Goal: Task Accomplishment & Management: Use online tool/utility

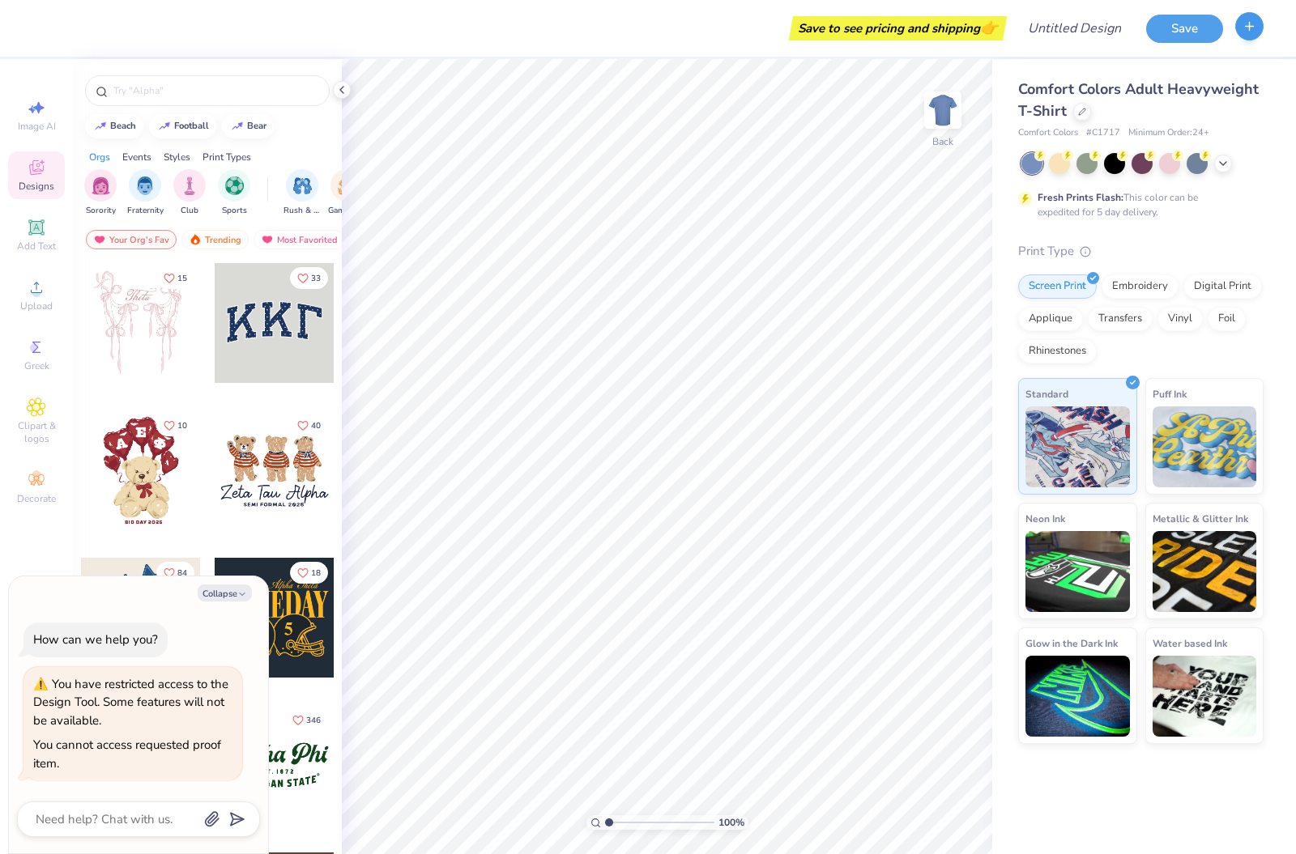
click at [1243, 33] on icon "button" at bounding box center [1249, 26] width 14 height 14
click at [1253, 119] on div "Comfort Colors Adult Heavyweight T-Shirt" at bounding box center [1140, 101] width 245 height 44
click at [1236, 20] on button "button" at bounding box center [1249, 26] width 28 height 28
click at [336, 96] on div at bounding box center [342, 90] width 18 height 18
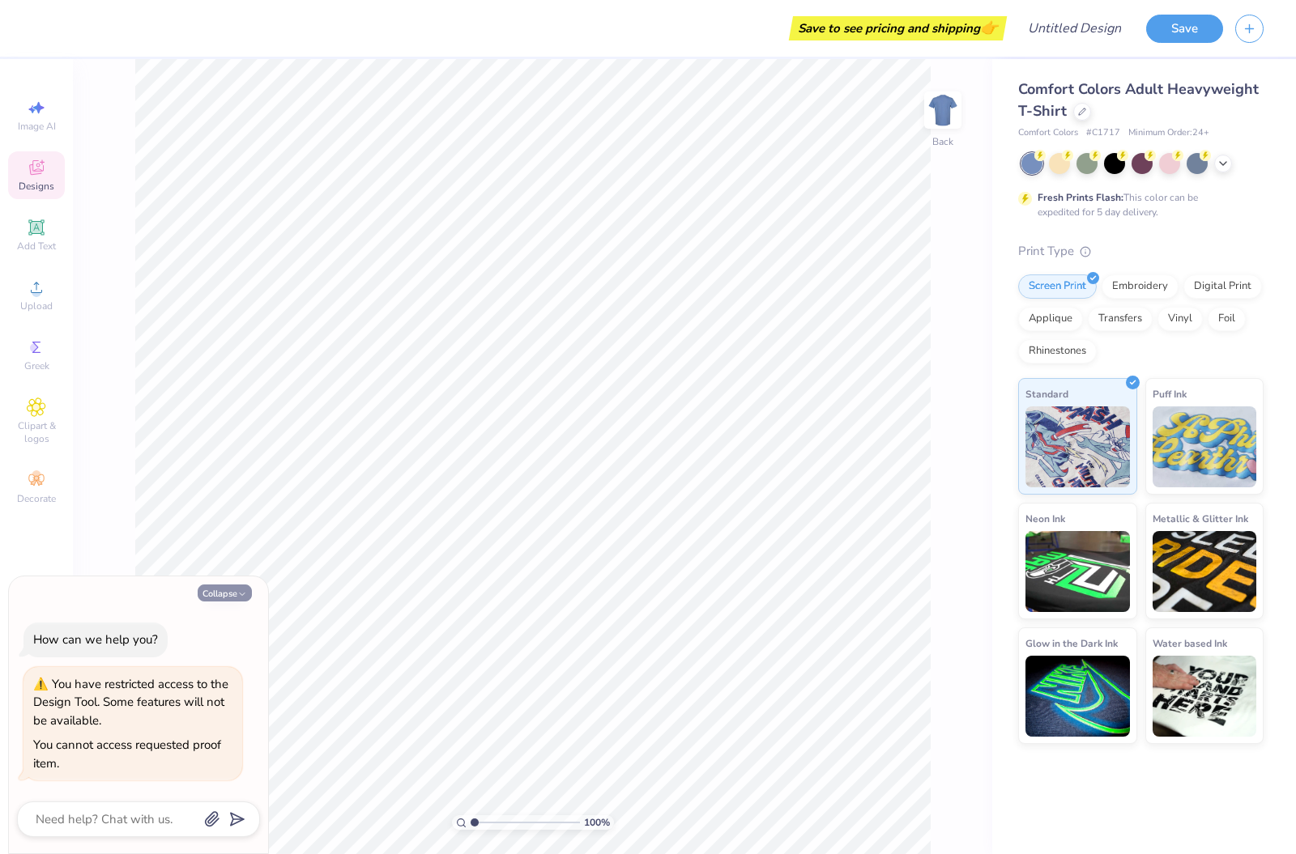
click at [209, 593] on button "Collapse" at bounding box center [225, 593] width 54 height 17
type textarea "x"
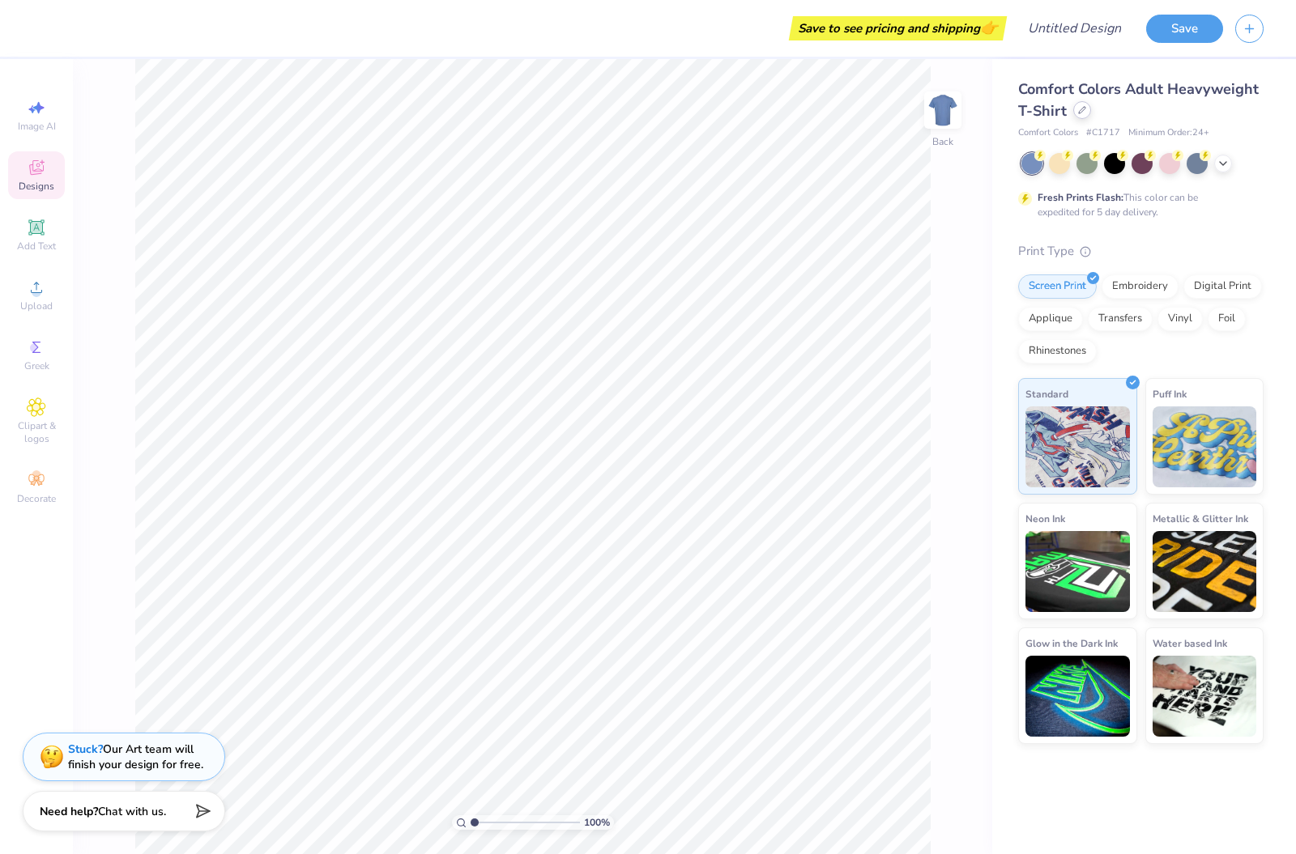
click at [1071, 113] on div "Comfort Colors Adult Heavyweight T-Shirt" at bounding box center [1140, 101] width 245 height 44
click at [1062, 120] on span "Comfort Colors Adult Heavyweight T-Shirt" at bounding box center [1138, 99] width 240 height 41
click at [1084, 119] on div "Comfort Colors Adult Heavyweight T-Shirt" at bounding box center [1140, 101] width 245 height 44
click at [1071, 113] on div "Comfort Colors Adult Heavyweight T-Shirt" at bounding box center [1140, 101] width 245 height 44
click at [1065, 113] on span "Comfort Colors Adult Heavyweight T-Shirt" at bounding box center [1138, 99] width 240 height 41
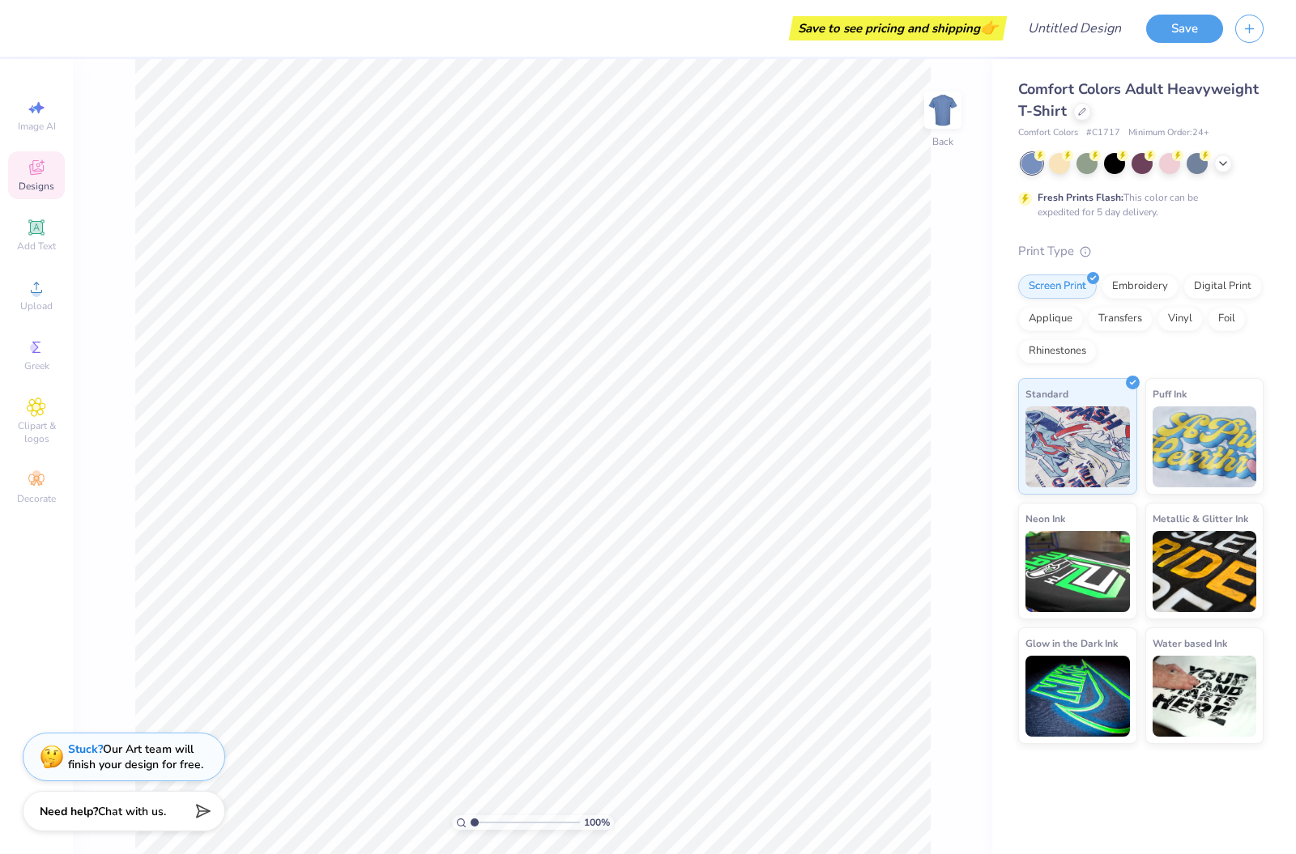
click at [1028, 101] on span "Comfort Colors Adult Heavyweight T-Shirt" at bounding box center [1138, 99] width 240 height 41
click at [1081, 104] on div at bounding box center [1082, 110] width 18 height 18
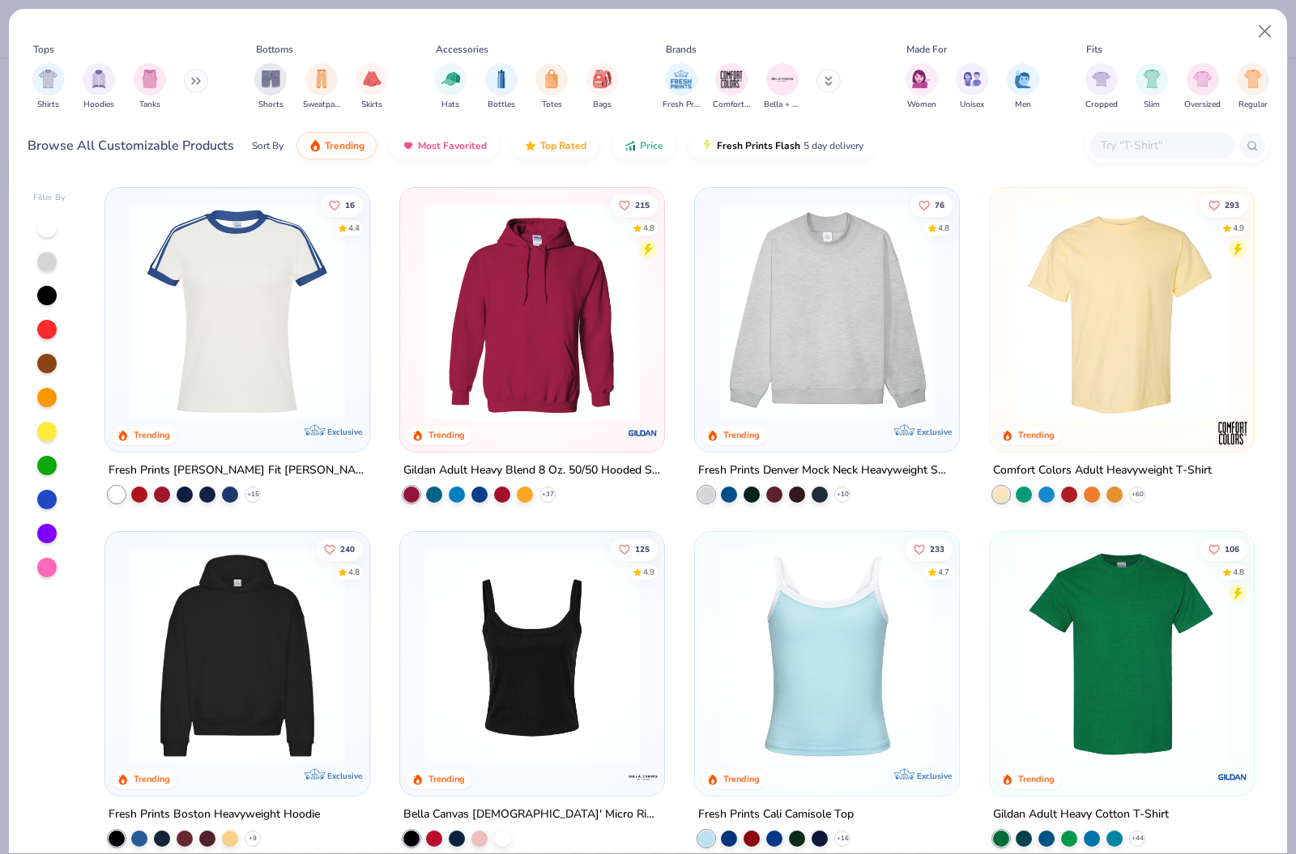
click at [1092, 119] on div "Tops Shirts Hoodies Tanks Bottoms Shorts Sweatpants Skirts Accessories Hats Bot…" at bounding box center [648, 79] width 1241 height 87
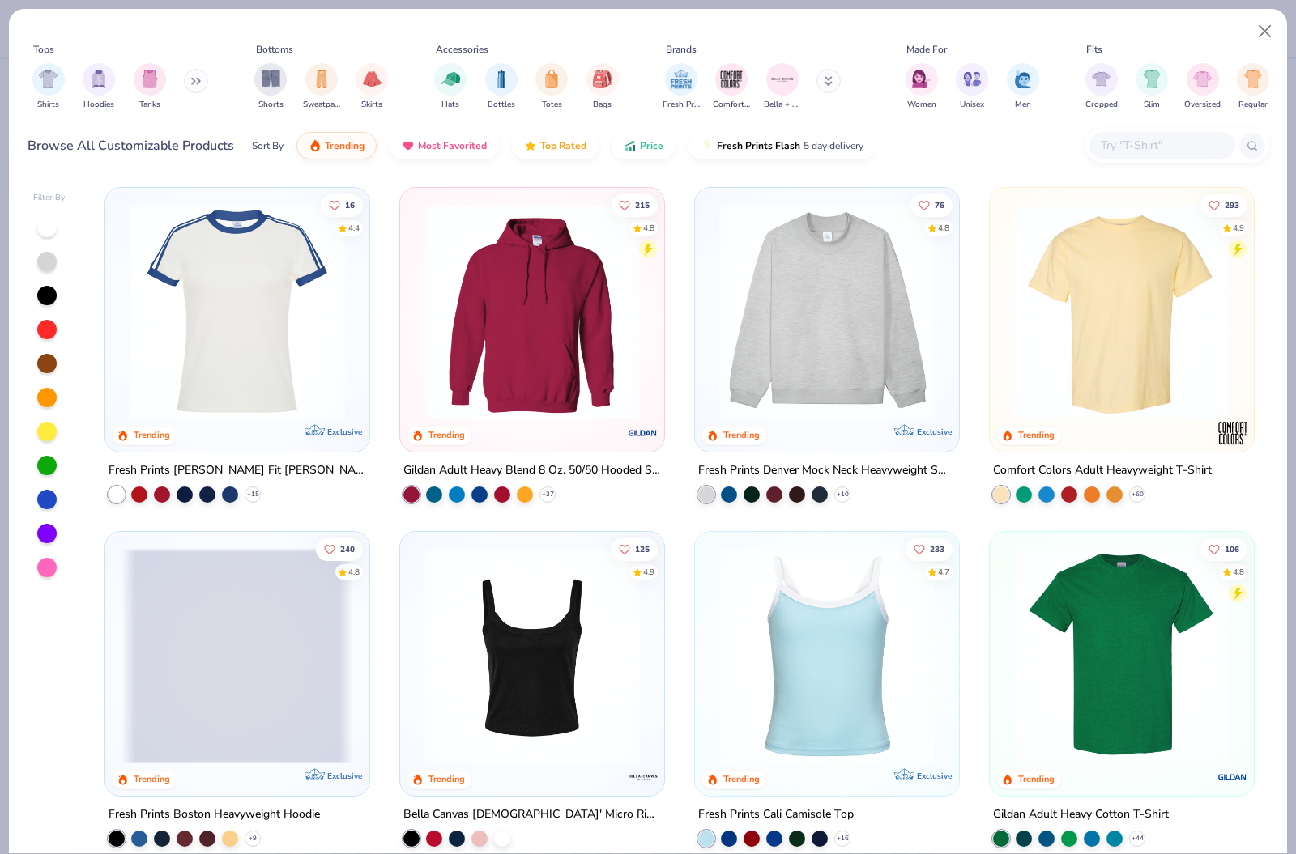
click at [1245, 18] on div "Tops Shirts Hoodies Tanks Bottoms Shorts Sweatpants Skirts Accessories Hats Bot…" at bounding box center [648, 92] width 1278 height 166
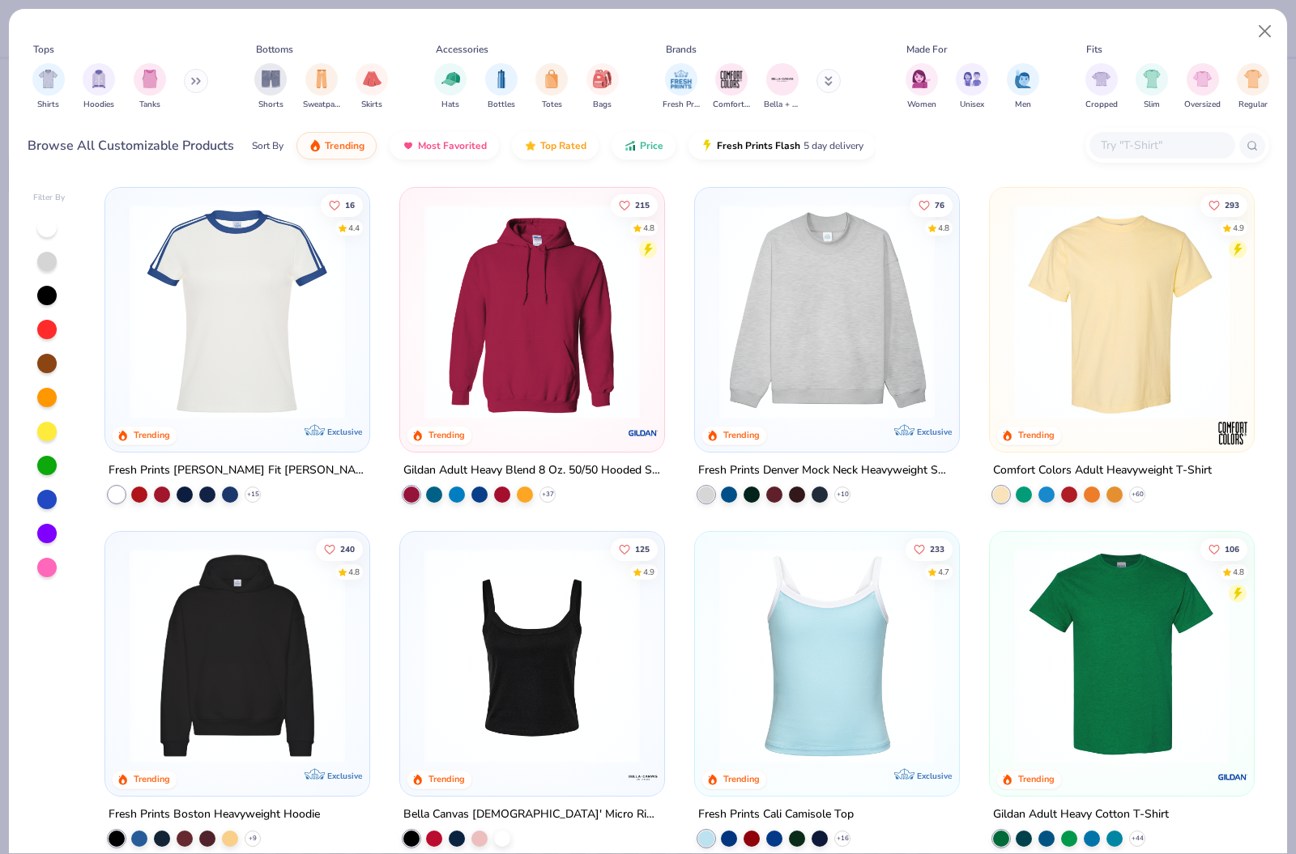
click at [1256, 46] on button "Close" at bounding box center [1264, 31] width 31 height 31
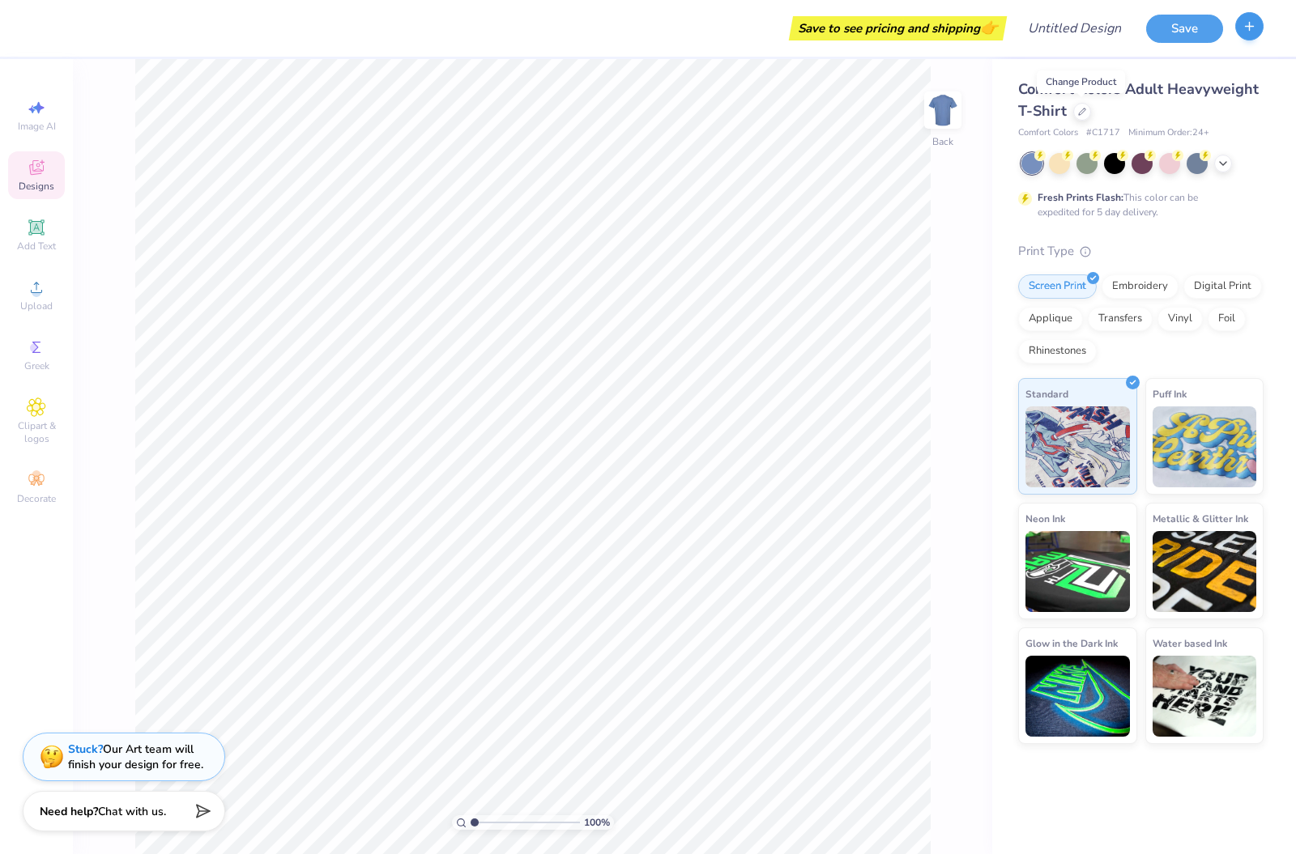
click at [1253, 27] on icon "button" at bounding box center [1249, 26] width 14 height 14
